Goal: Transaction & Acquisition: Download file/media

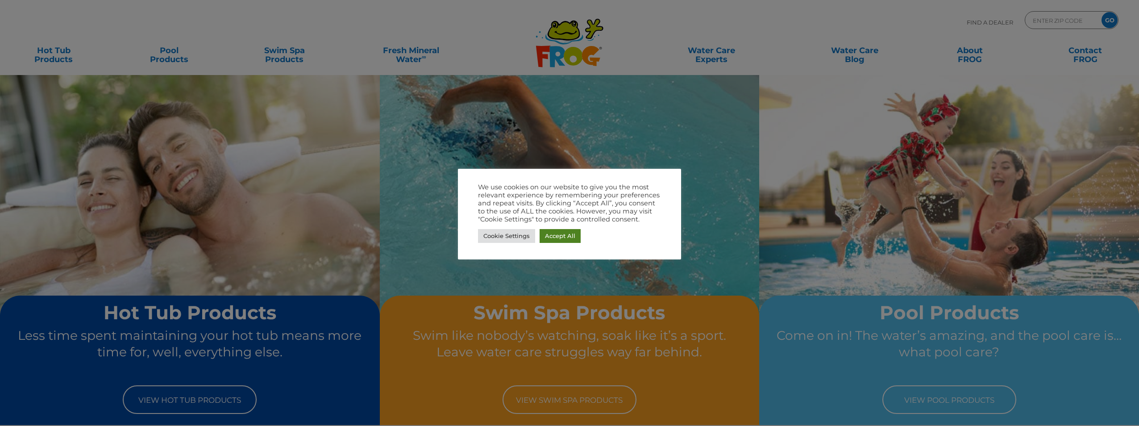
click at [564, 236] on link "Accept All" at bounding box center [560, 236] width 41 height 14
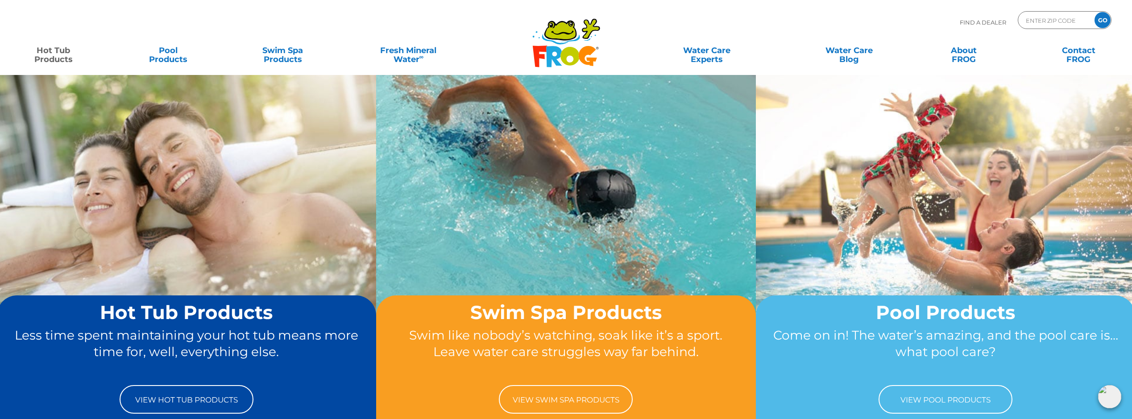
click at [51, 54] on link "Hot Tub Products" at bounding box center [53, 51] width 89 height 18
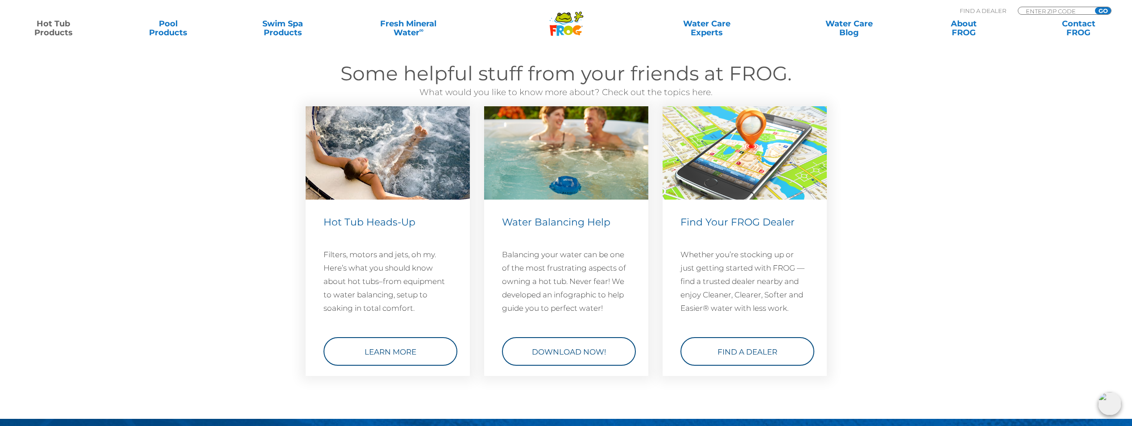
scroll to position [2588, 0]
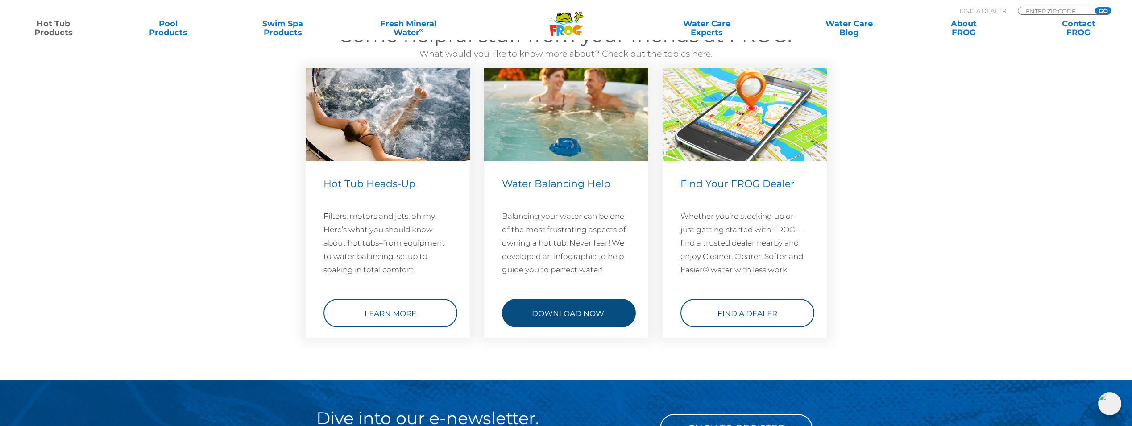
click at [594, 310] on link "Download Now!" at bounding box center [569, 313] width 134 height 29
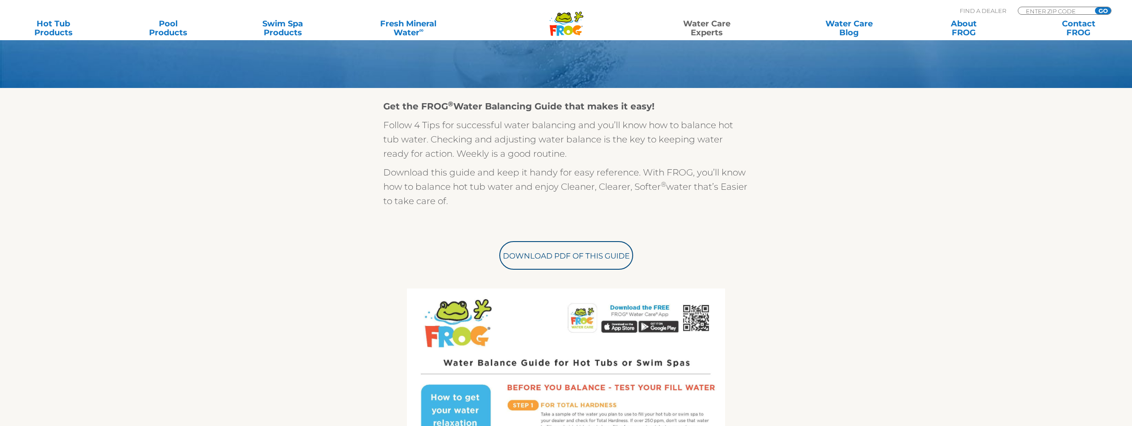
scroll to position [223, 0]
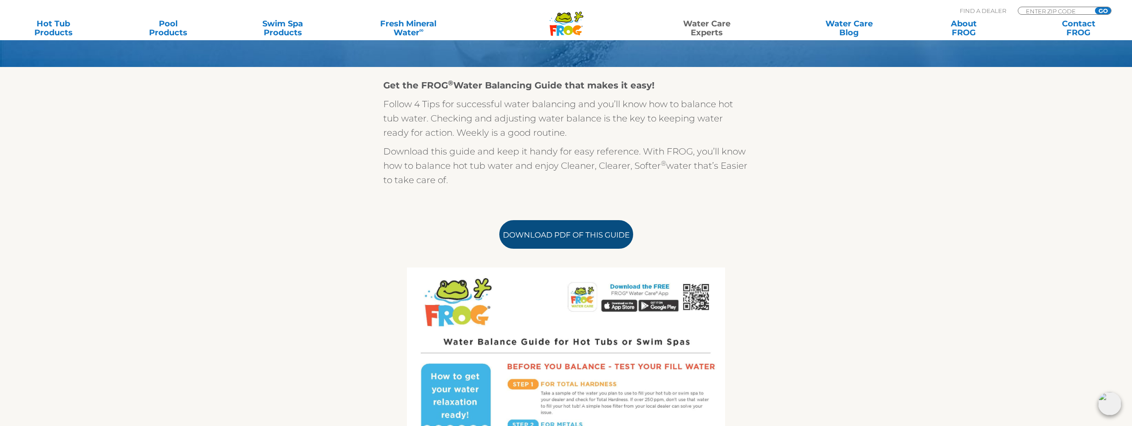
click at [568, 237] on link "Download PDF of this Guide" at bounding box center [566, 234] width 134 height 29
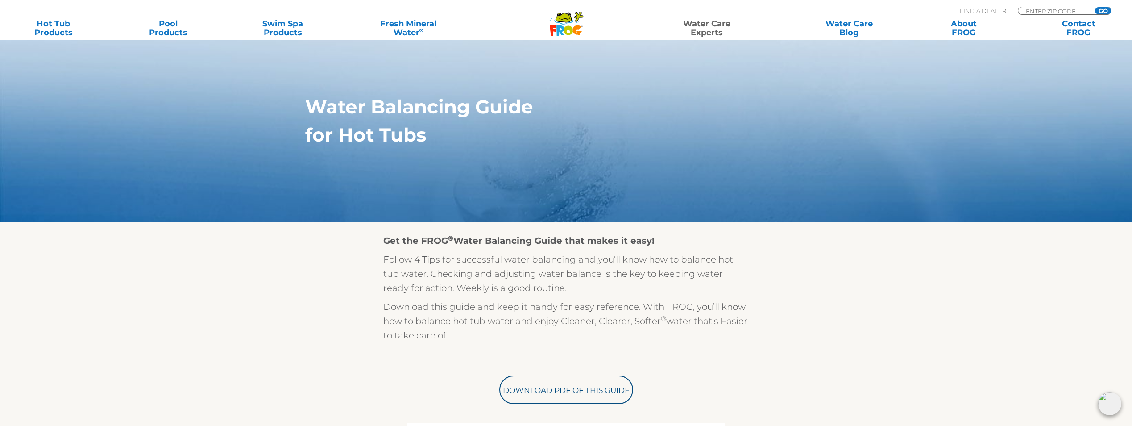
scroll to position [0, 0]
